Goal: Transaction & Acquisition: Book appointment/travel/reservation

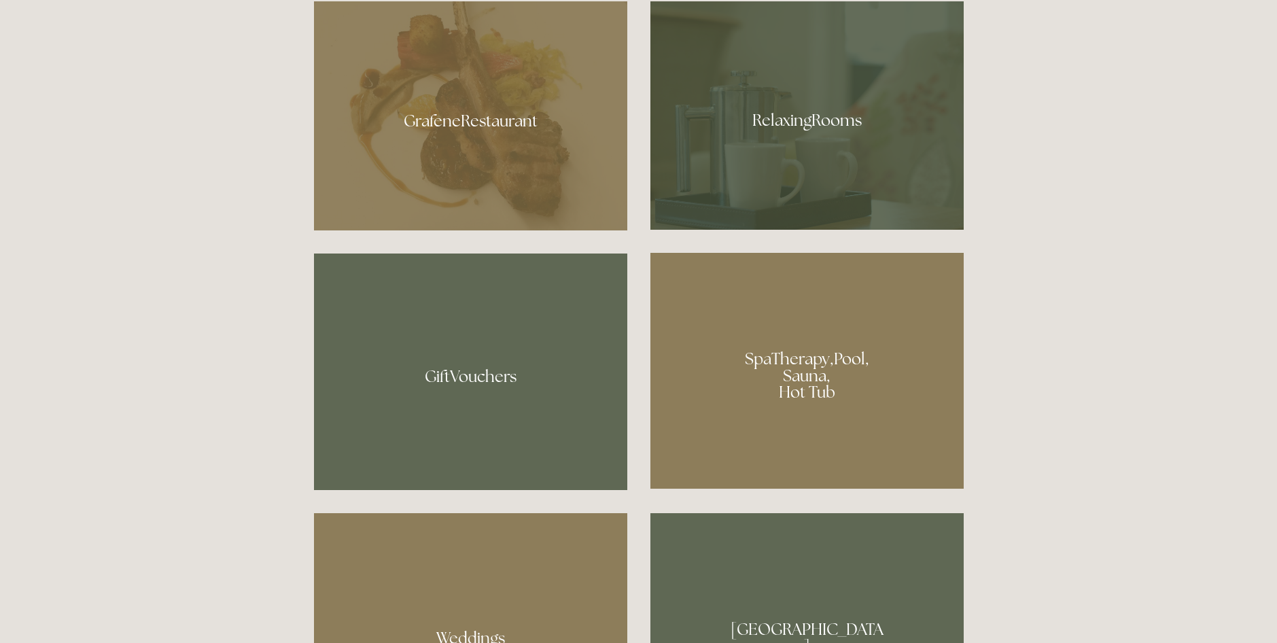
scroll to position [952, 0]
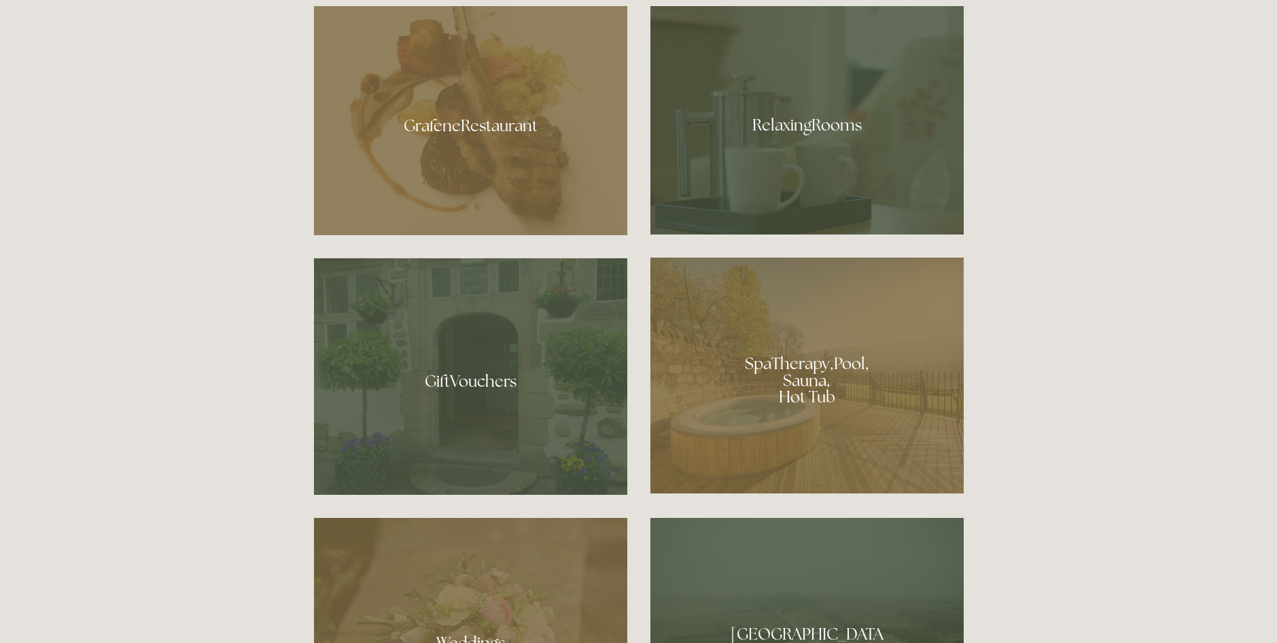
click at [819, 128] on div at bounding box center [806, 120] width 313 height 228
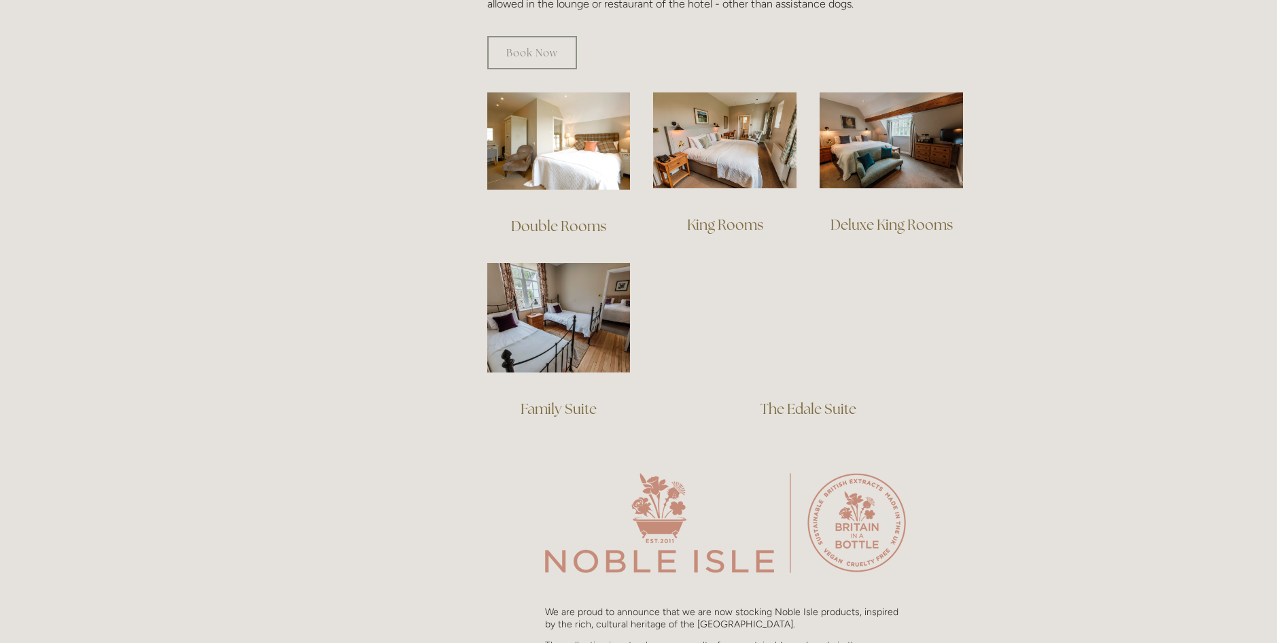
scroll to position [952, 0]
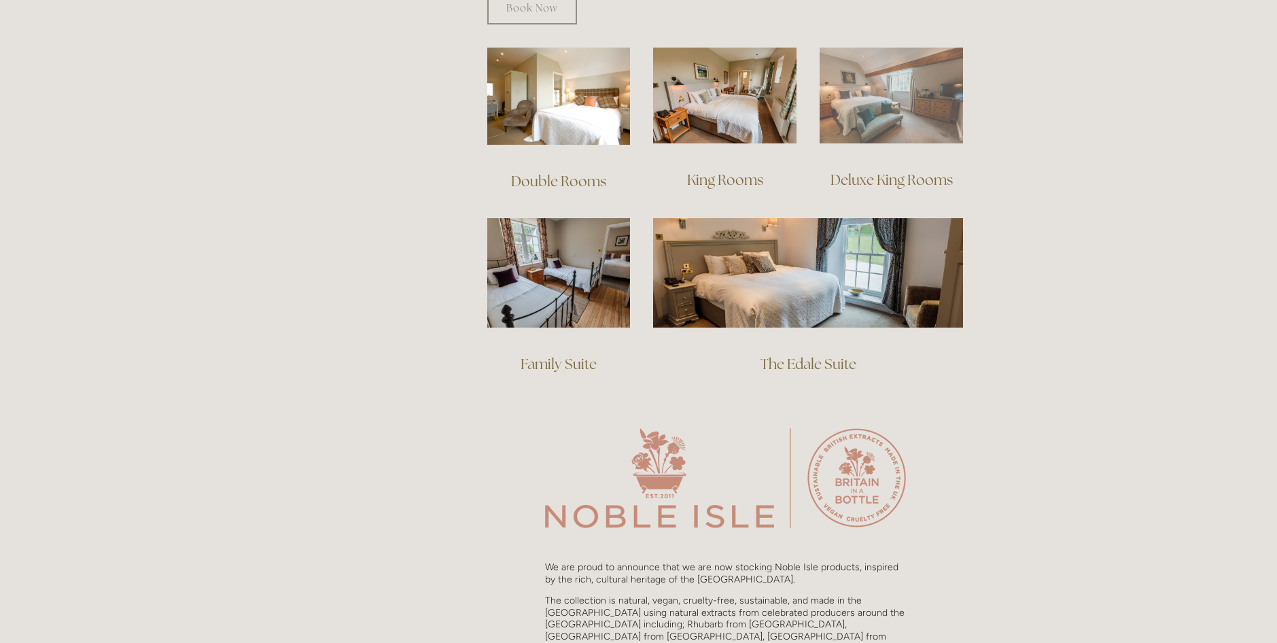
click at [930, 99] on img at bounding box center [891, 96] width 143 height 96
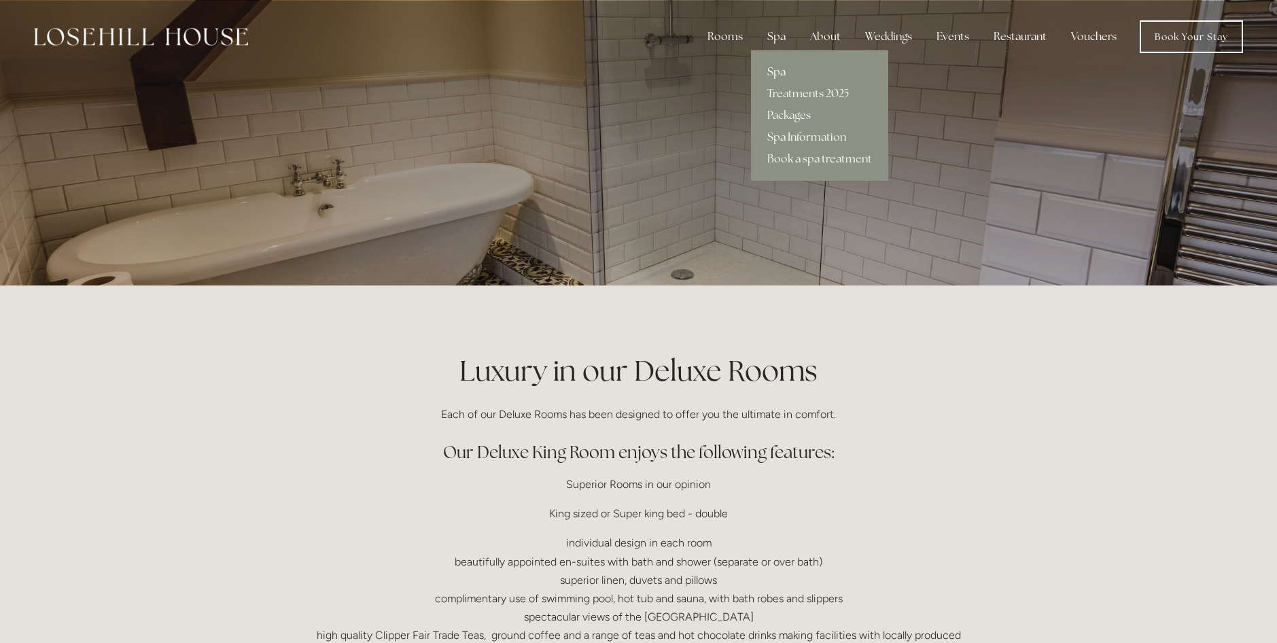
click at [778, 70] on link "Spa" at bounding box center [819, 72] width 137 height 22
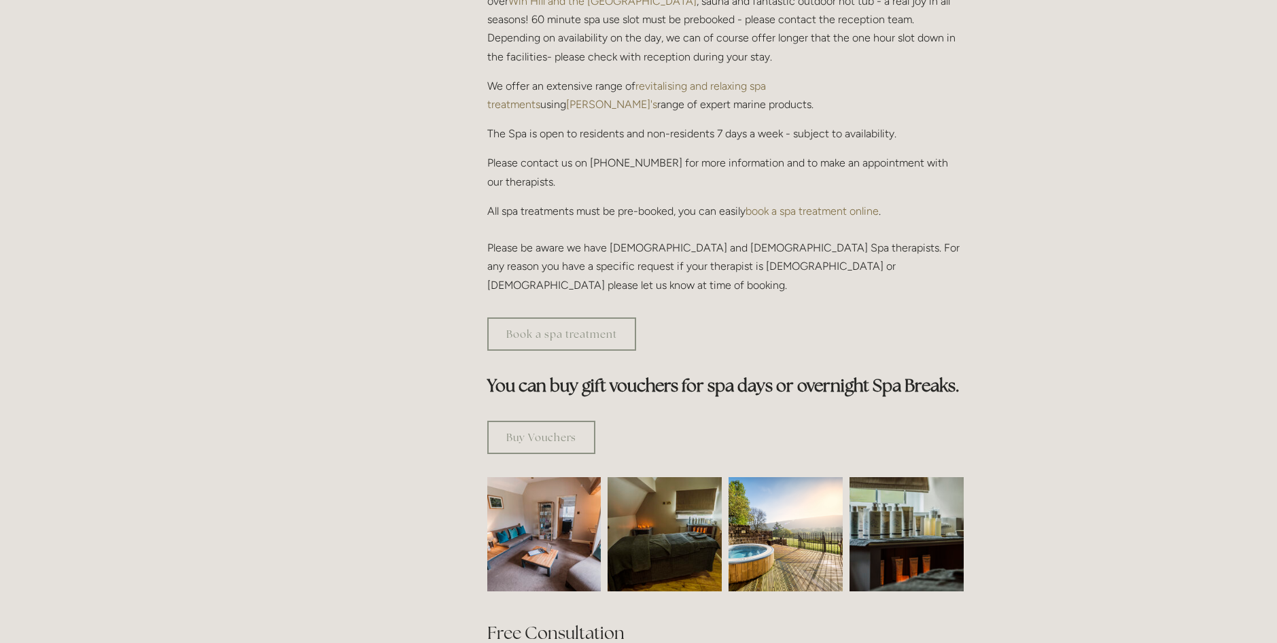
scroll to position [748, 0]
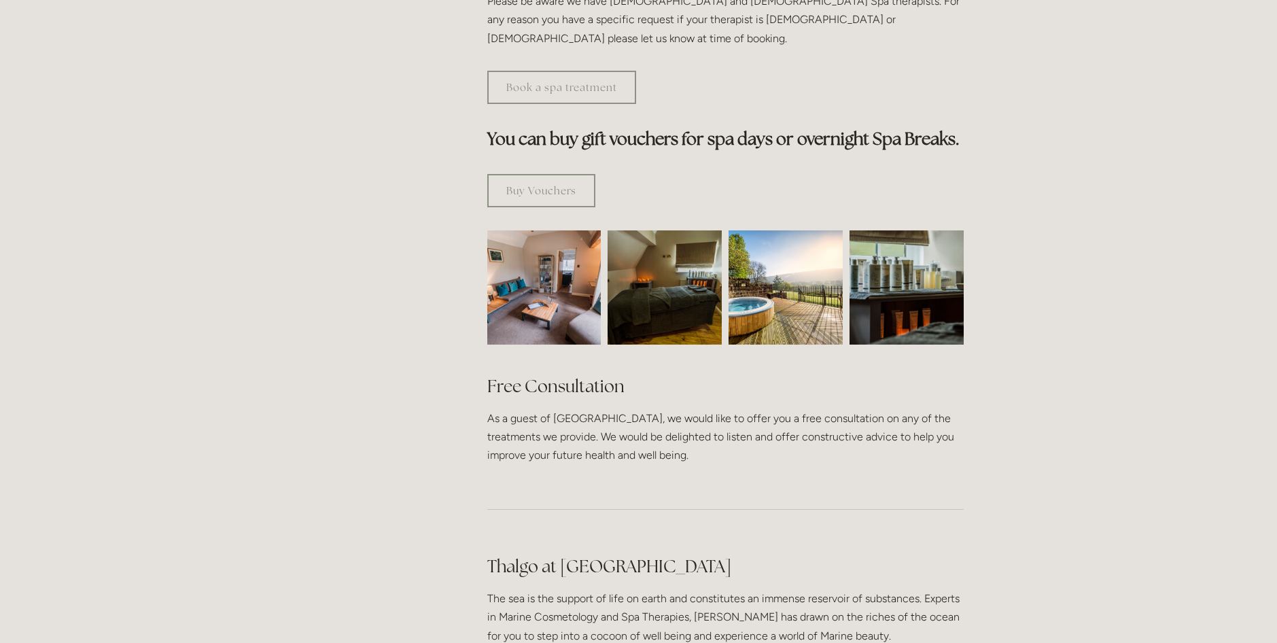
click at [793, 239] on img at bounding box center [786, 287] width 114 height 114
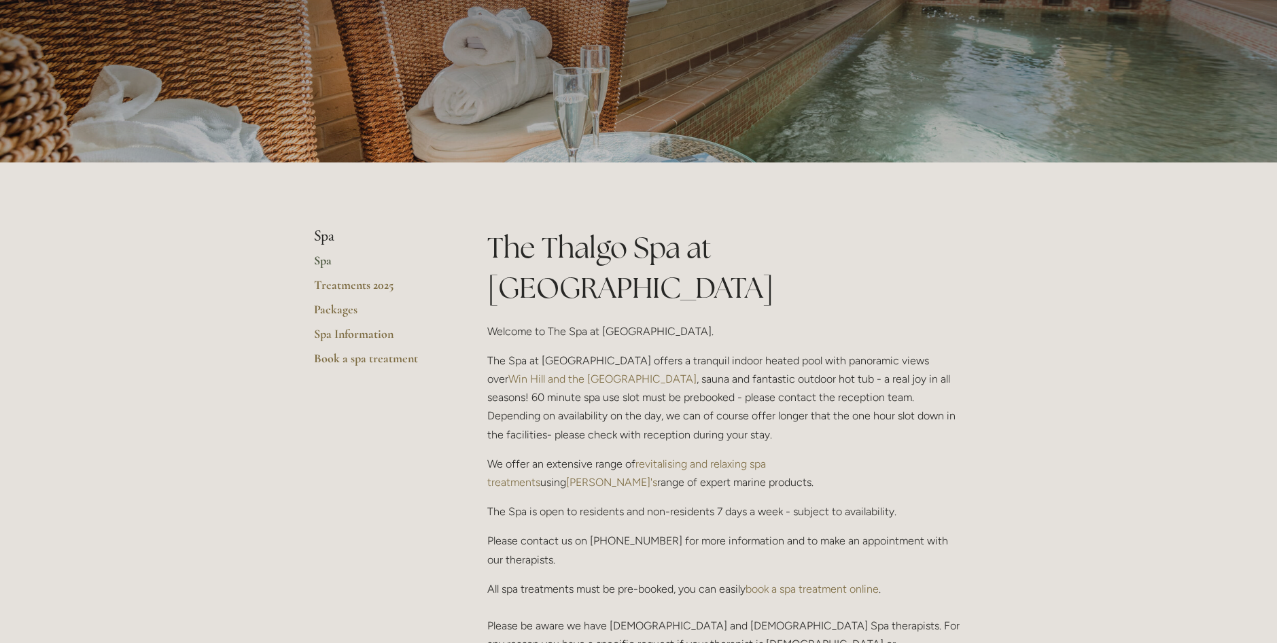
scroll to position [0, 0]
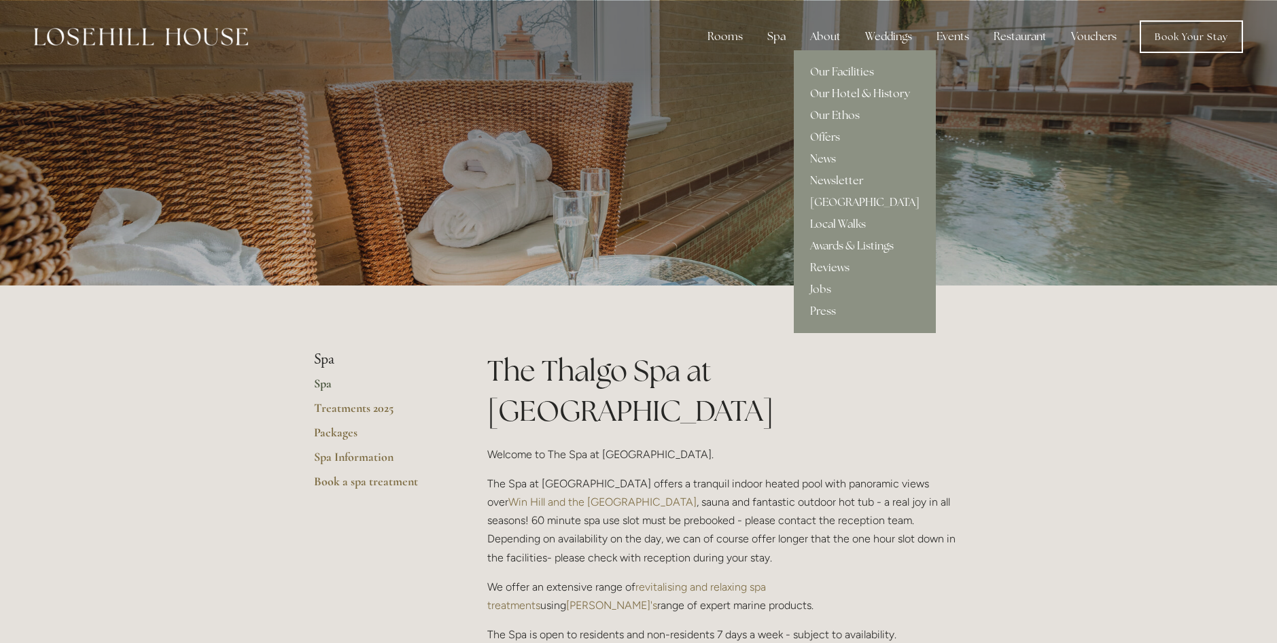
click at [836, 91] on link "Our Hotel & History" at bounding box center [865, 94] width 142 height 22
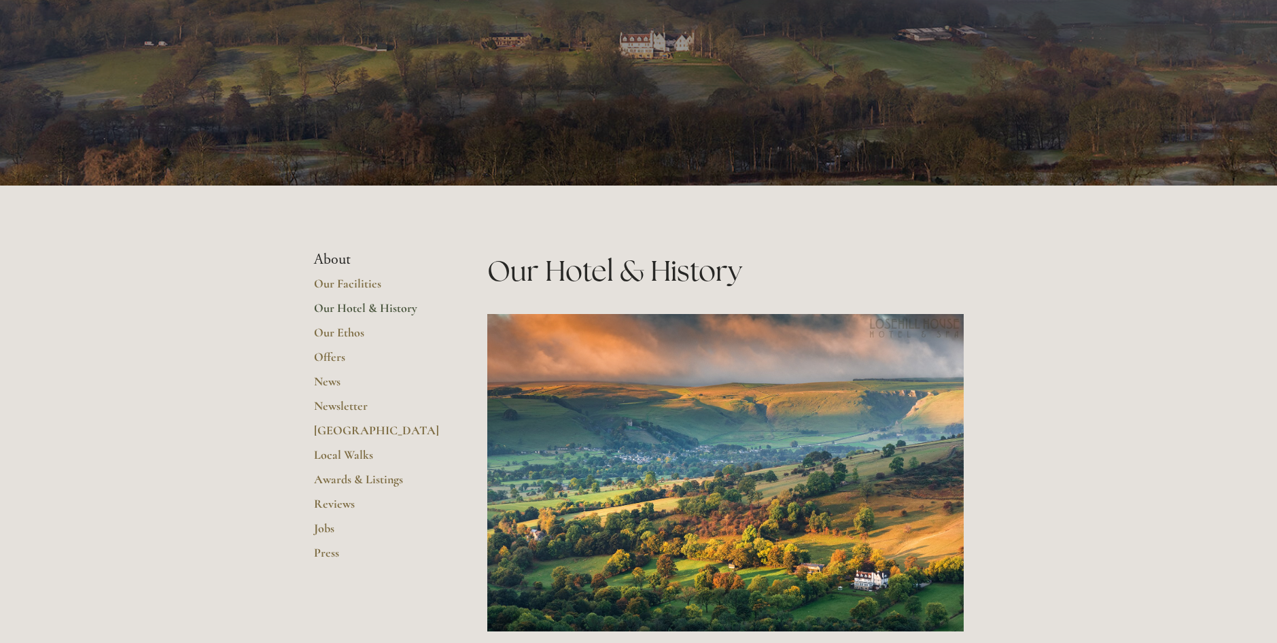
scroll to position [204, 0]
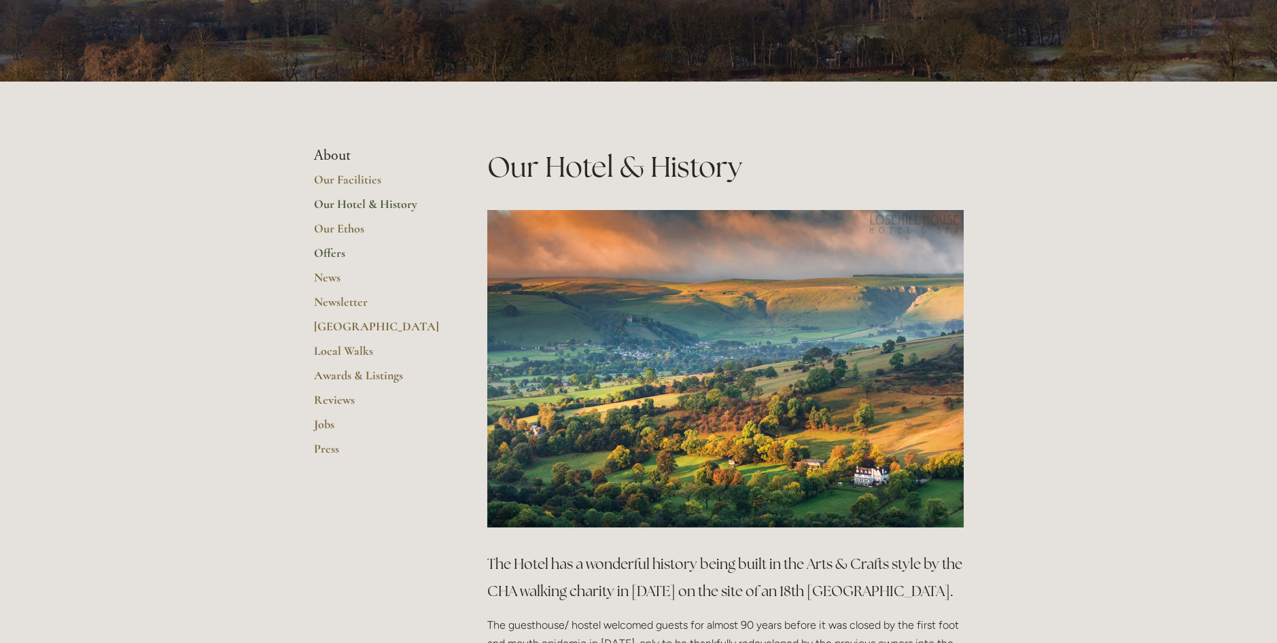
click at [334, 251] on link "Offers" at bounding box center [379, 257] width 130 height 24
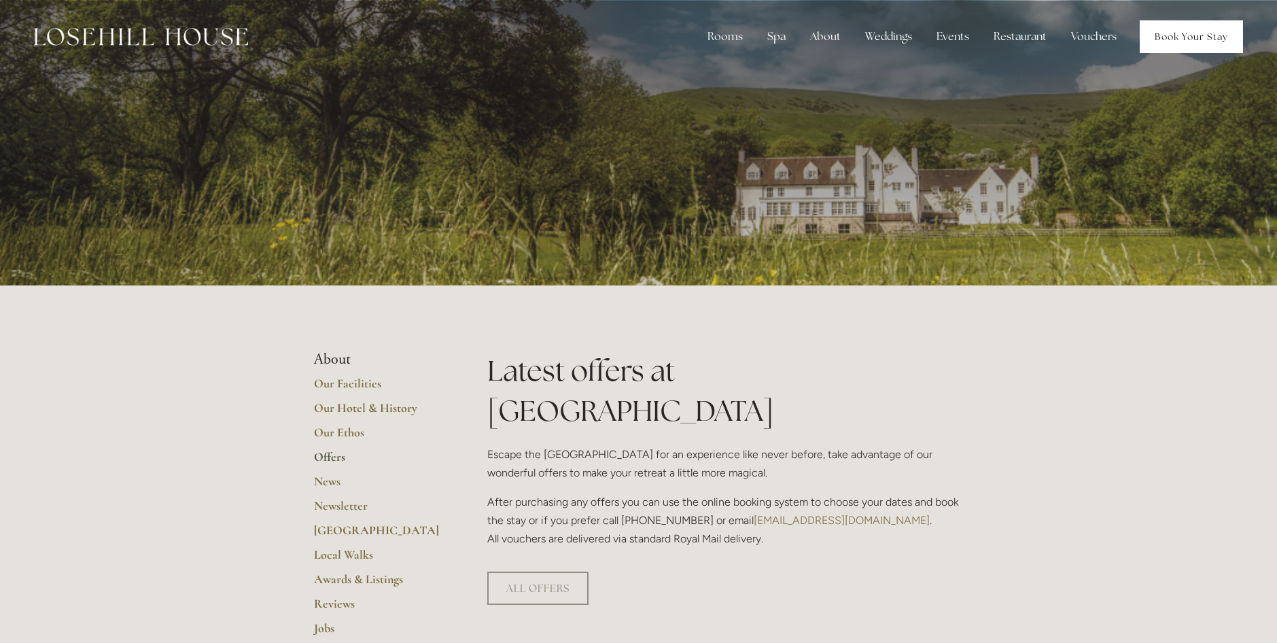
click at [1174, 41] on link "Book Your Stay" at bounding box center [1191, 36] width 103 height 33
